Goal: Transaction & Acquisition: Subscribe to service/newsletter

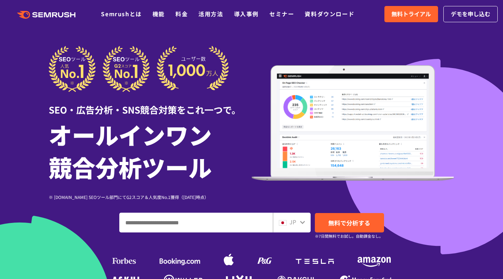
click at [403, 10] on span "無料トライアル" at bounding box center [411, 14] width 40 height 9
click at [181, 13] on link "料金" at bounding box center [181, 14] width 12 height 8
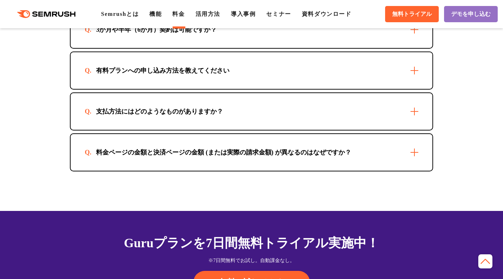
scroll to position [2152, 0]
